Goal: Find specific page/section: Find specific page/section

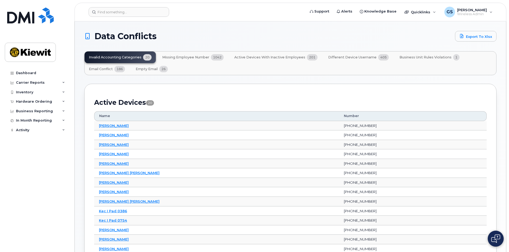
click at [188, 59] on span "Missing Employee Number" at bounding box center [185, 57] width 47 height 4
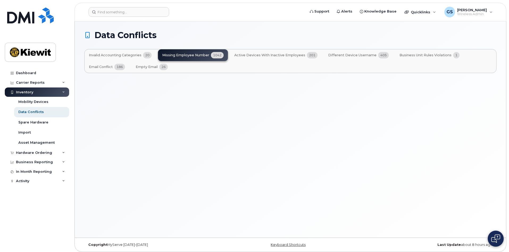
click at [290, 57] on button "Active Devices with Inactive Employees 201" at bounding box center [276, 55] width 92 height 12
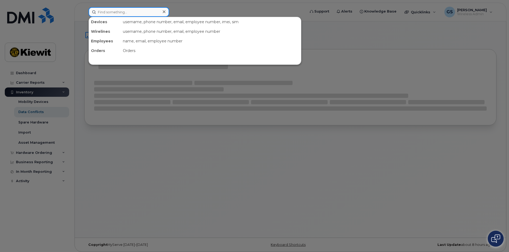
click at [107, 8] on input at bounding box center [129, 12] width 81 height 10
type input "105717"
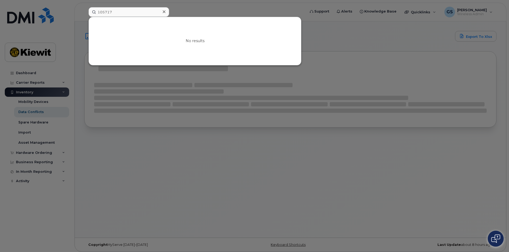
click at [40, 110] on div at bounding box center [254, 126] width 509 height 252
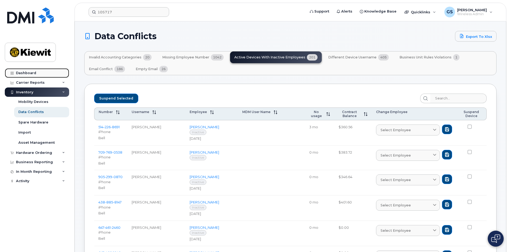
click at [43, 72] on link "Dashboard" at bounding box center [37, 73] width 64 height 10
click at [60, 161] on div "Business Reporting" at bounding box center [37, 162] width 64 height 10
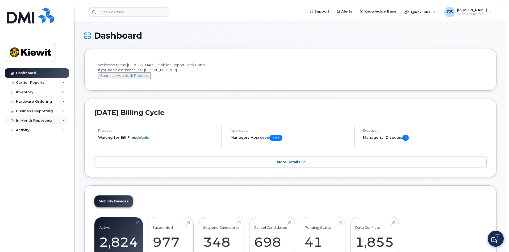
click at [53, 120] on div "In Month Reporting" at bounding box center [37, 121] width 64 height 10
click at [56, 120] on div "In Month Reporting" at bounding box center [37, 121] width 64 height 10
click at [105, 14] on input at bounding box center [129, 12] width 81 height 10
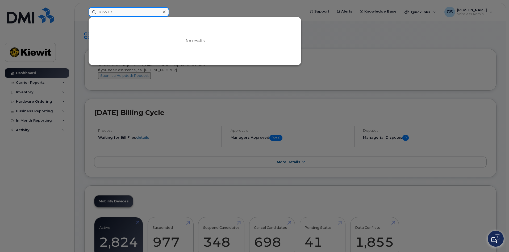
type input "105717"
click at [38, 83] on div at bounding box center [254, 126] width 509 height 252
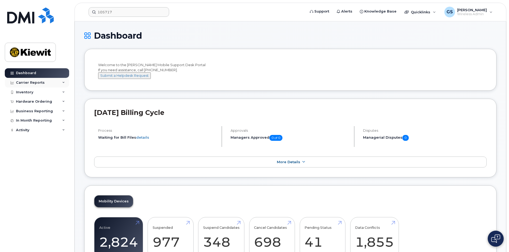
click at [57, 83] on div "Carrier Reports" at bounding box center [37, 83] width 64 height 10
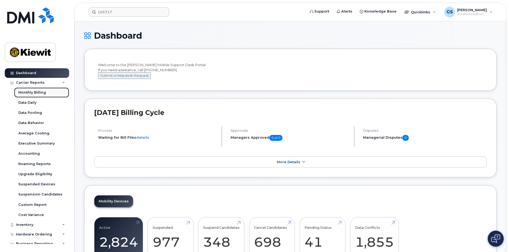
click at [37, 91] on div "Monthly Billing" at bounding box center [32, 92] width 28 height 5
click at [468, 13] on span "Wireless Admin" at bounding box center [473, 14] width 30 height 4
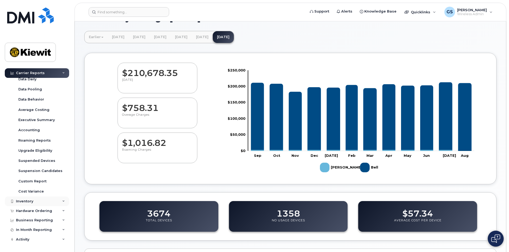
scroll to position [27, 0]
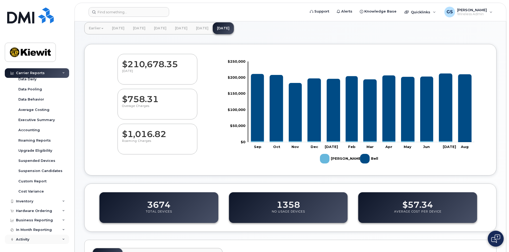
click at [35, 237] on div "Activity" at bounding box center [37, 239] width 64 height 10
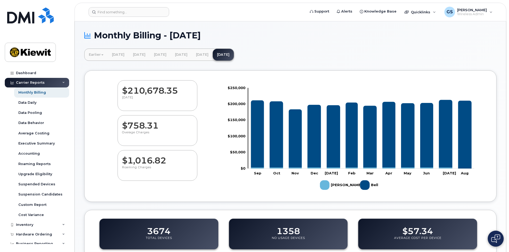
scroll to position [0, 0]
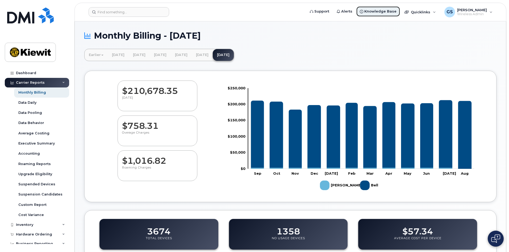
click at [390, 12] on span "Knowledge Base" at bounding box center [381, 11] width 32 height 5
